Goal: Communication & Community: Answer question/provide support

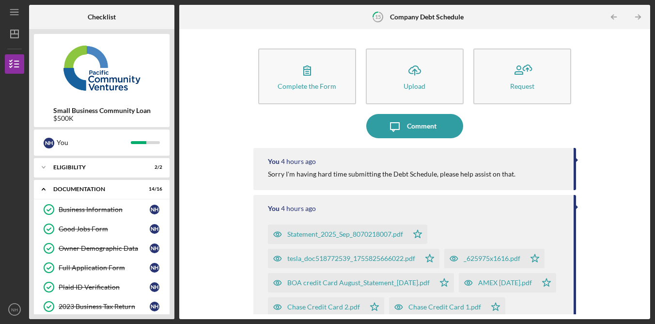
scroll to position [136, 0]
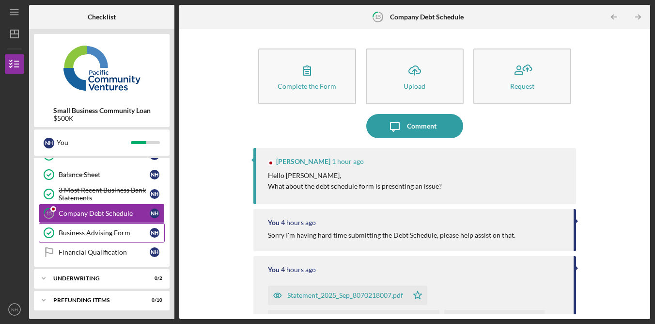
scroll to position [249, 0]
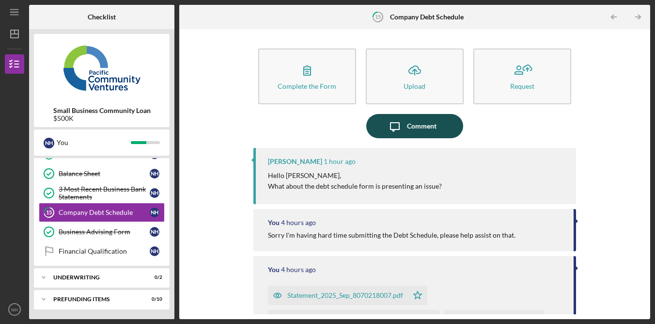
click at [439, 132] on button "Icon/Message Comment" at bounding box center [414, 126] width 97 height 24
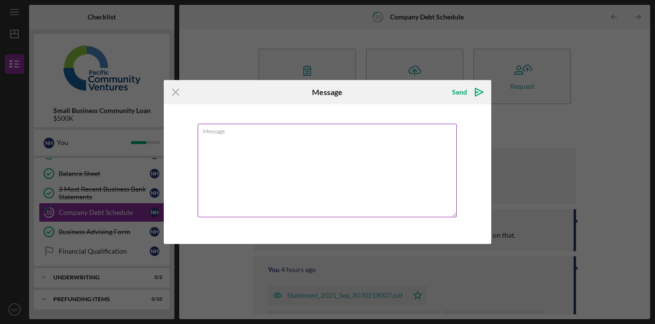
click at [383, 190] on textarea "Message" at bounding box center [327, 169] width 259 height 93
type textarea "f"
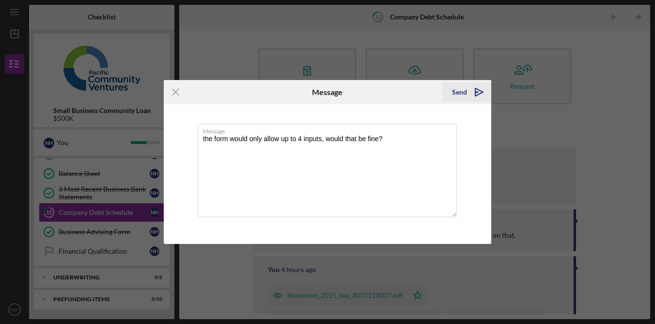
type textarea "the form would only allow up to 4 inputs, would that be fine?"
click at [463, 90] on div "Send" at bounding box center [459, 91] width 15 height 19
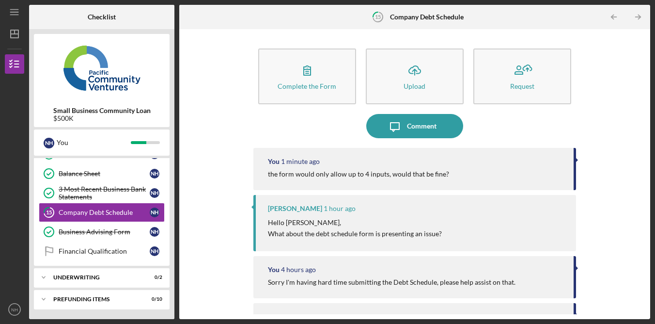
click at [605, 225] on div "Complete the Form Form Icon/Upload Upload Request Icon/Message Comment You 1 mi…" at bounding box center [414, 174] width 461 height 280
